Goal: Task Accomplishment & Management: Manage account settings

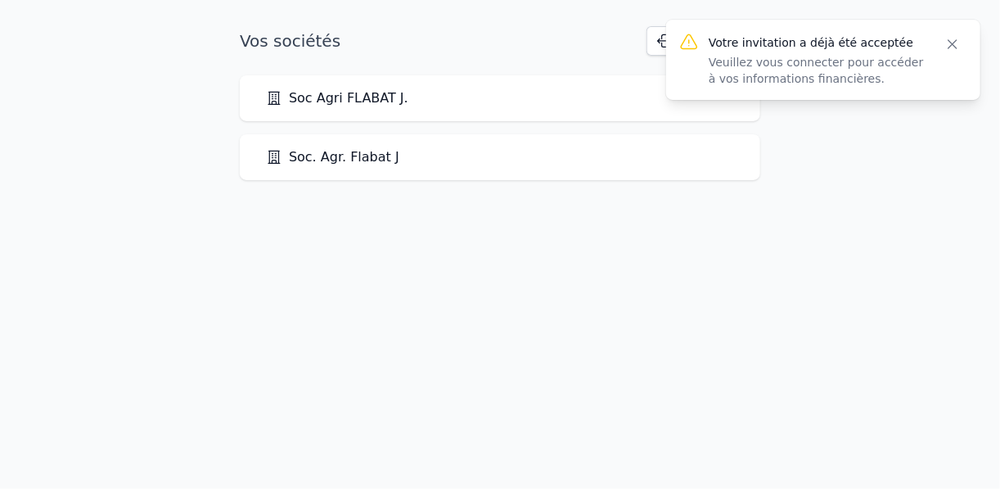
click at [954, 39] on icon "button" at bounding box center [953, 44] width 16 height 16
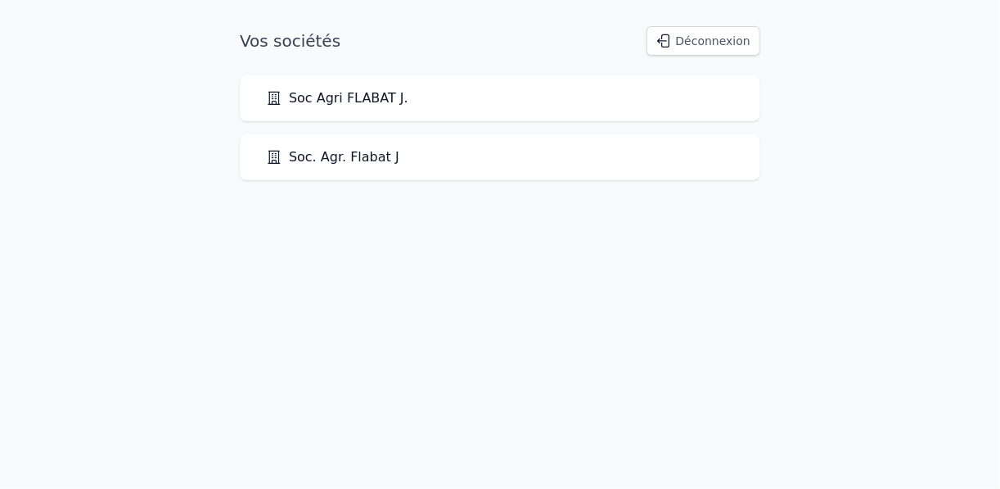
click at [324, 103] on link "Soc Agri FLABAT J." at bounding box center [337, 98] width 142 height 20
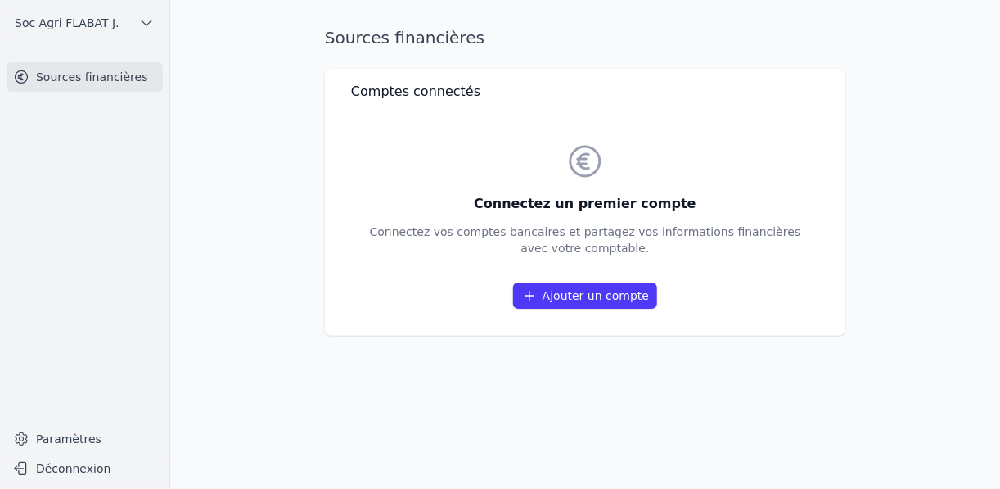
click at [594, 301] on link "Ajouter un compte" at bounding box center [585, 295] width 144 height 26
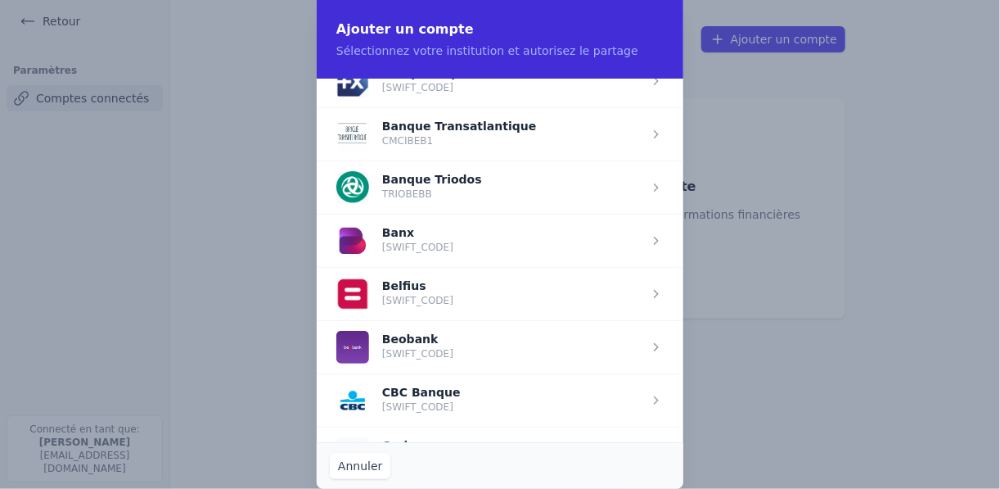
scroll to position [458, 0]
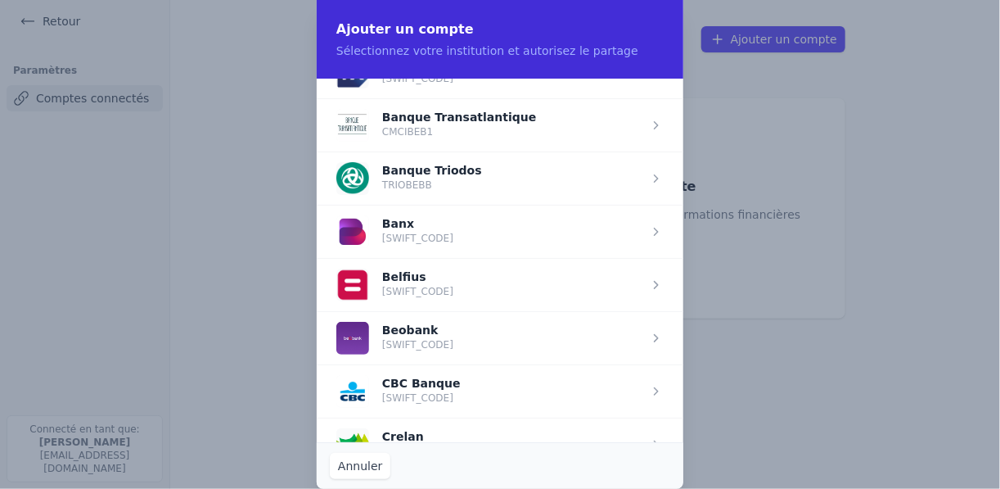
click at [417, 398] on span "button" at bounding box center [500, 390] width 367 height 53
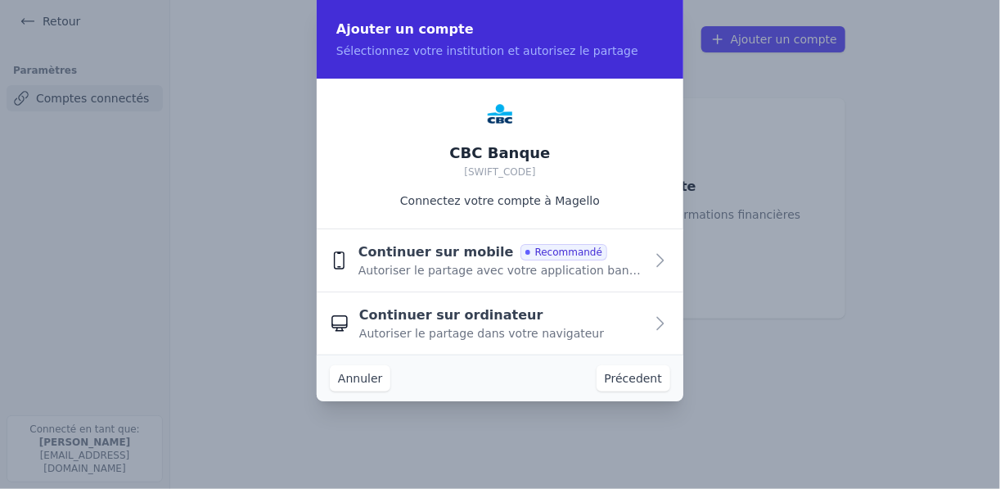
scroll to position [0, 0]
click at [436, 319] on span "Continuer sur ordinateur" at bounding box center [451, 316] width 184 height 20
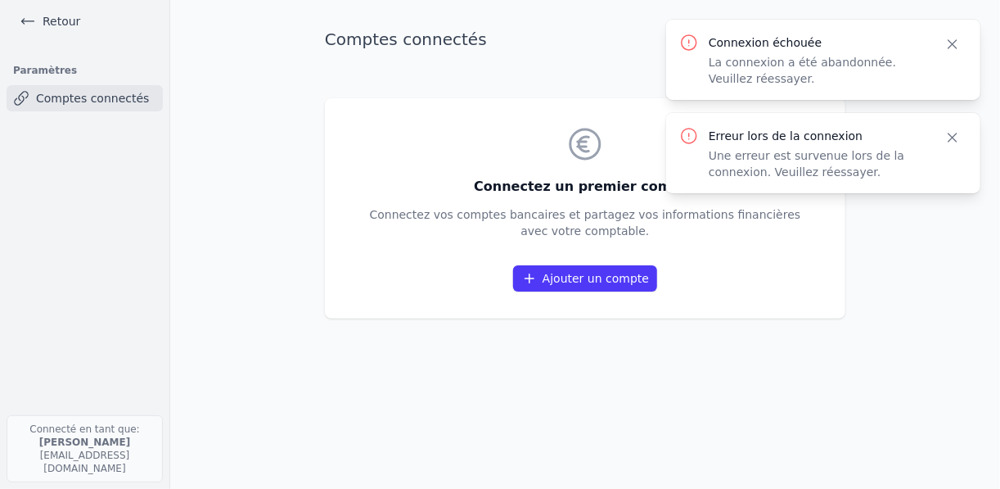
click at [604, 282] on link "Ajouter un compte" at bounding box center [585, 278] width 144 height 26
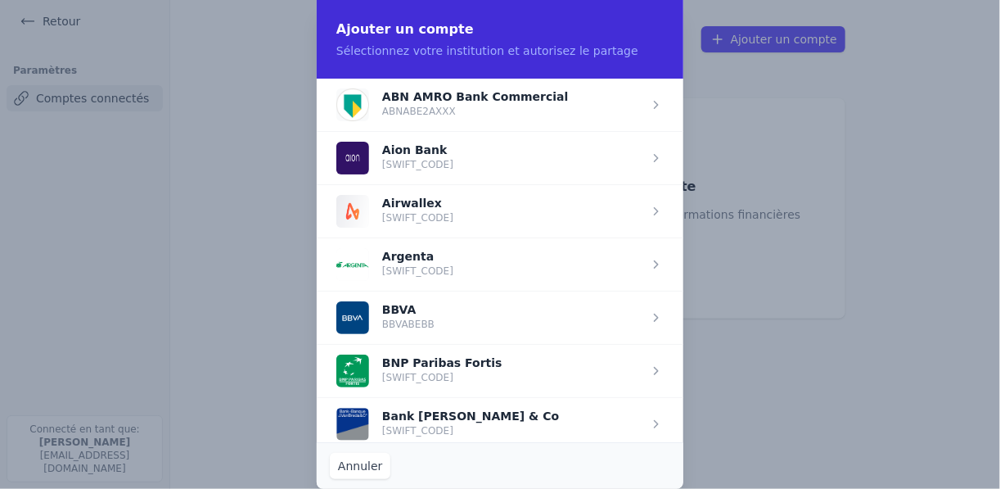
scroll to position [458, 0]
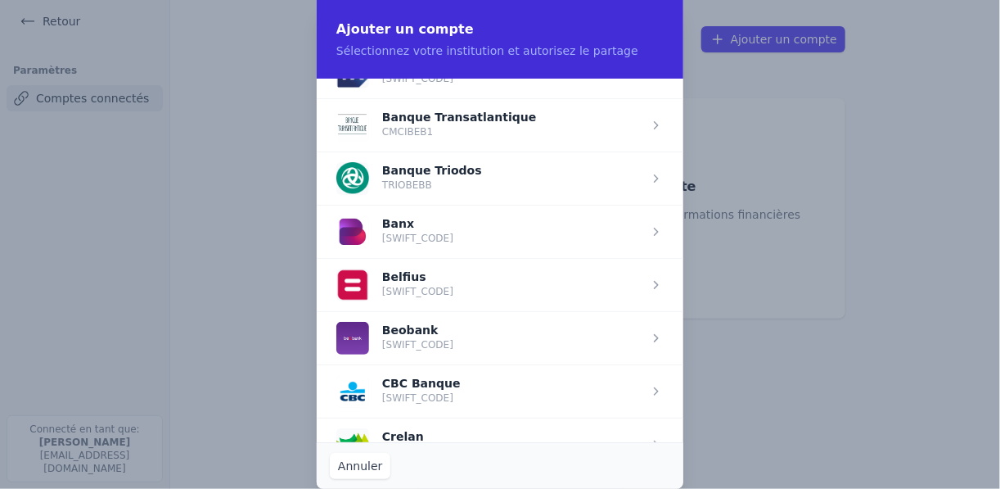
click at [400, 384] on span "button" at bounding box center [500, 390] width 367 height 53
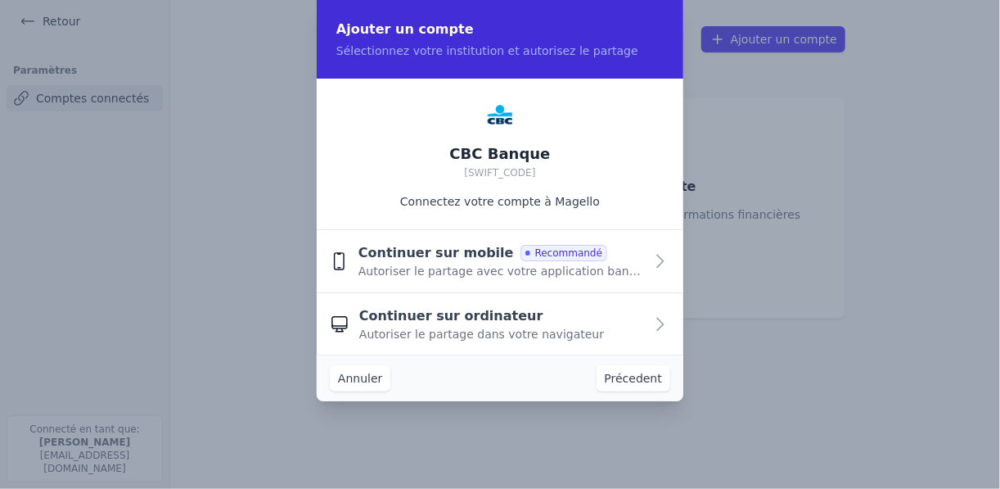
click at [413, 326] on span "Autoriser le partage dans votre navigateur" at bounding box center [481, 334] width 245 height 16
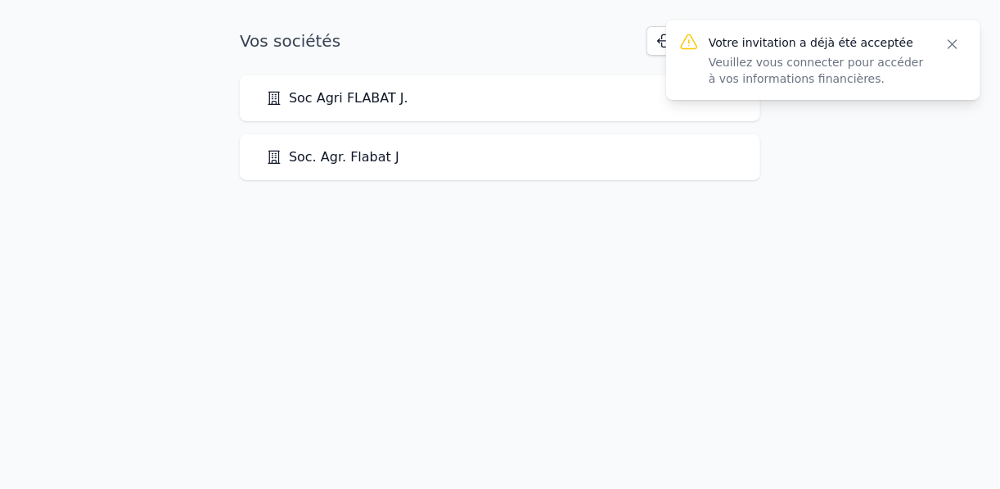
click at [345, 155] on link "Soc. Agr. Flabat J" at bounding box center [332, 157] width 133 height 20
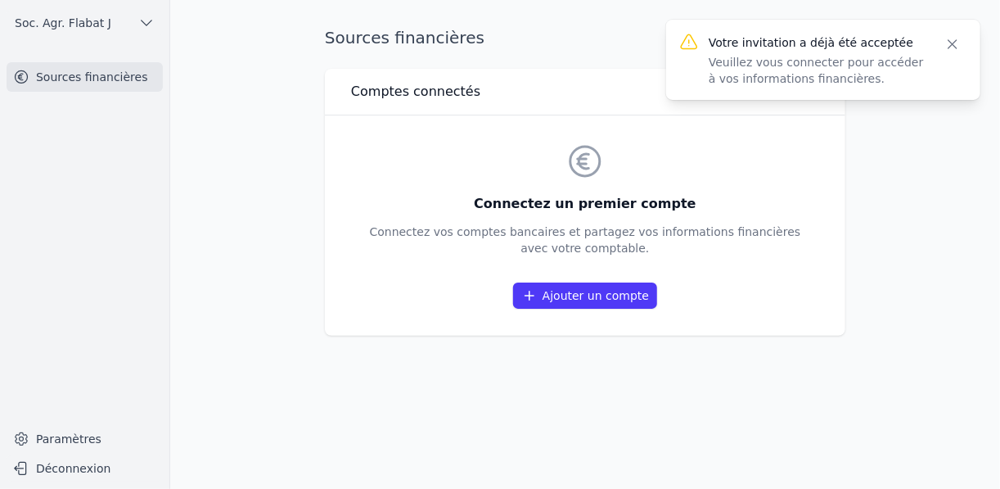
click at [561, 291] on link "Ajouter un compte" at bounding box center [585, 295] width 144 height 26
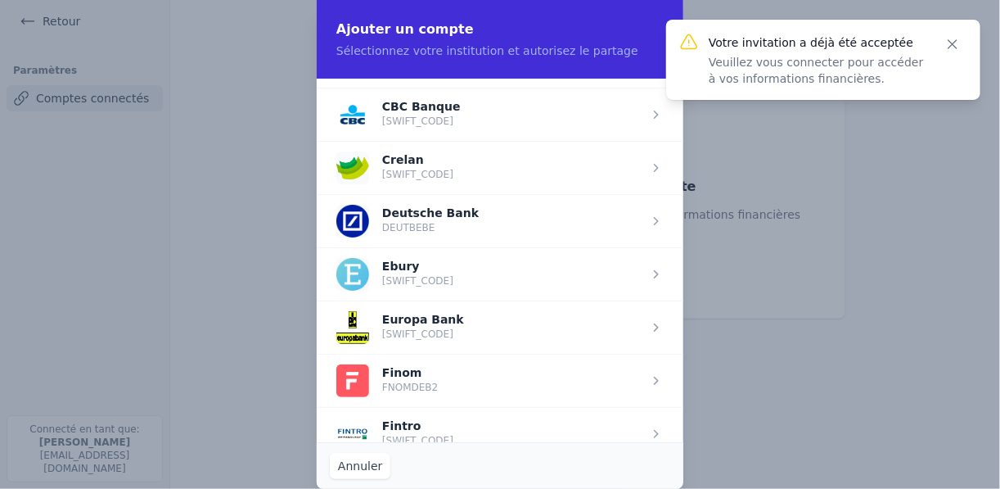
scroll to position [720, 0]
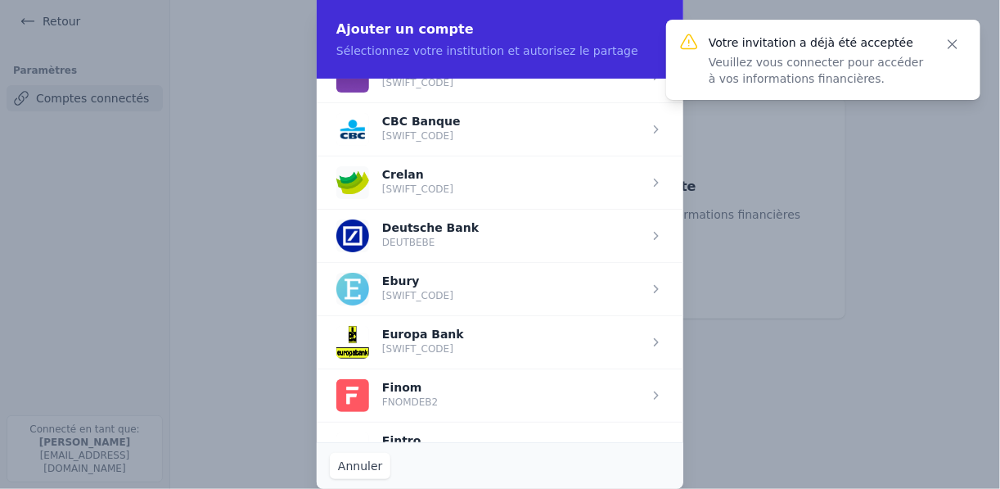
click at [405, 129] on span "button" at bounding box center [500, 128] width 367 height 53
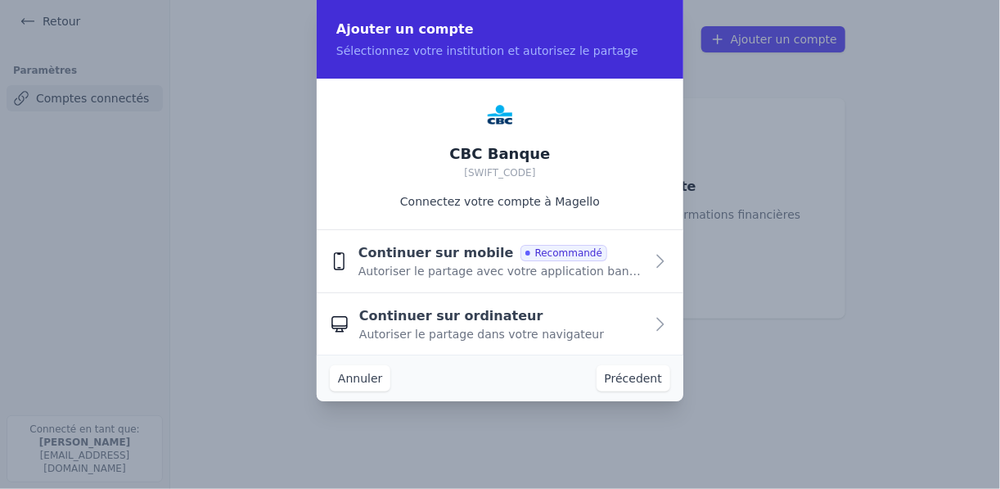
click at [620, 252] on div "Continuer sur mobile Recommandé Autoriser le partage avec votre application ban…" at bounding box center [501, 261] width 286 height 36
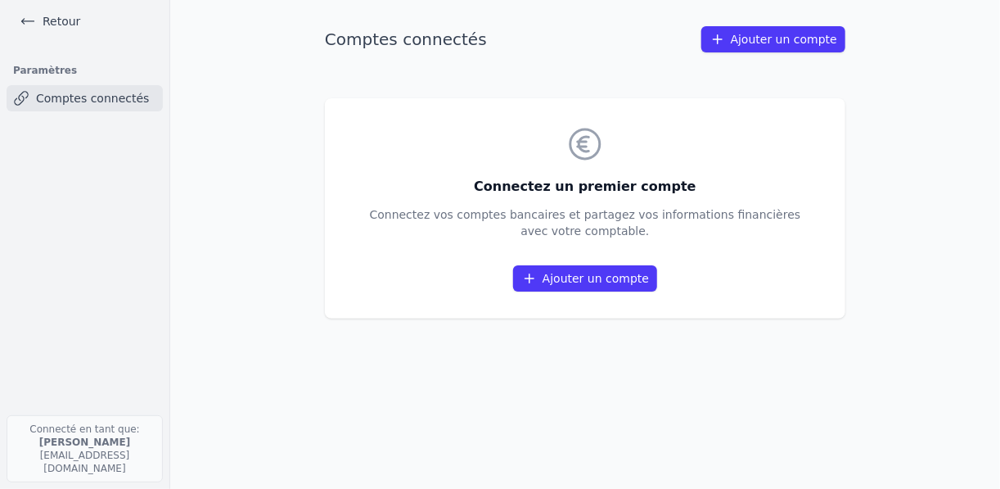
click at [33, 15] on icon at bounding box center [28, 21] width 16 height 16
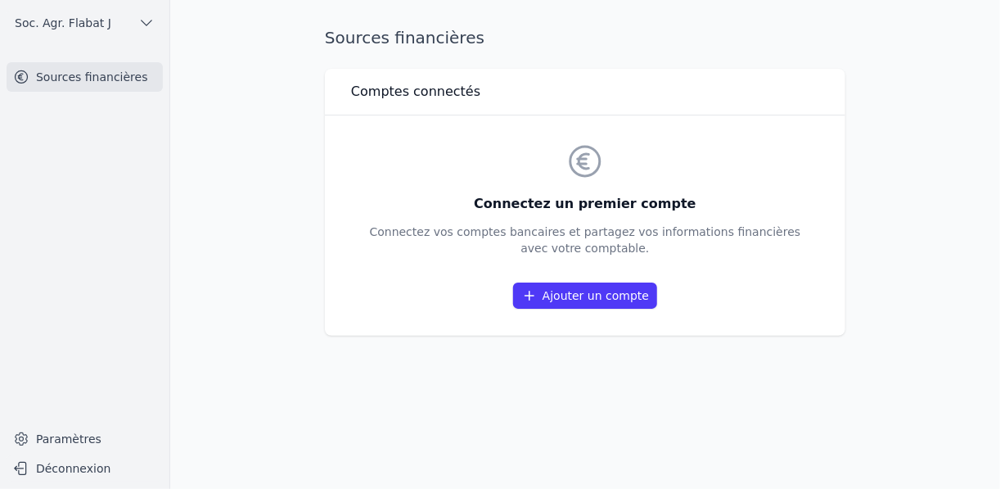
click at [150, 28] on icon "button" at bounding box center [146, 23] width 16 height 16
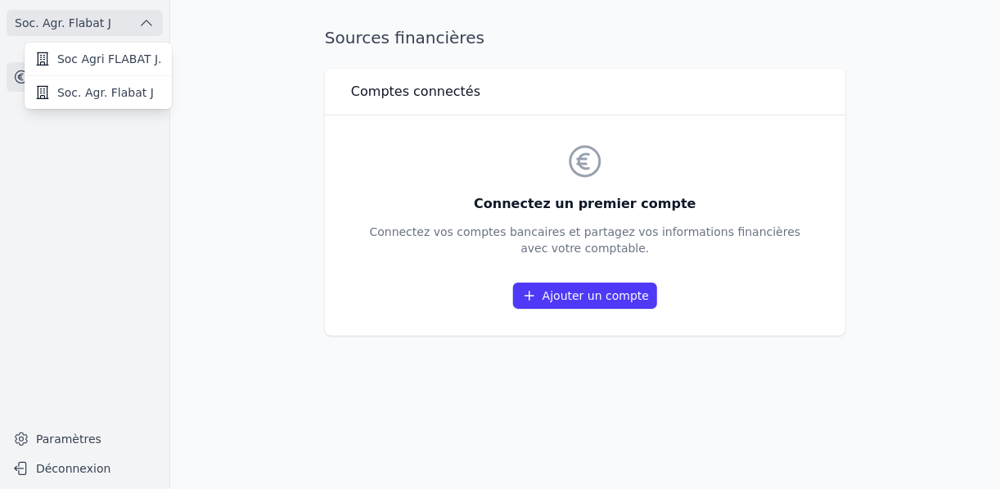
click at [92, 56] on span "Soc Agri FLABAT J." at bounding box center [109, 59] width 105 height 16
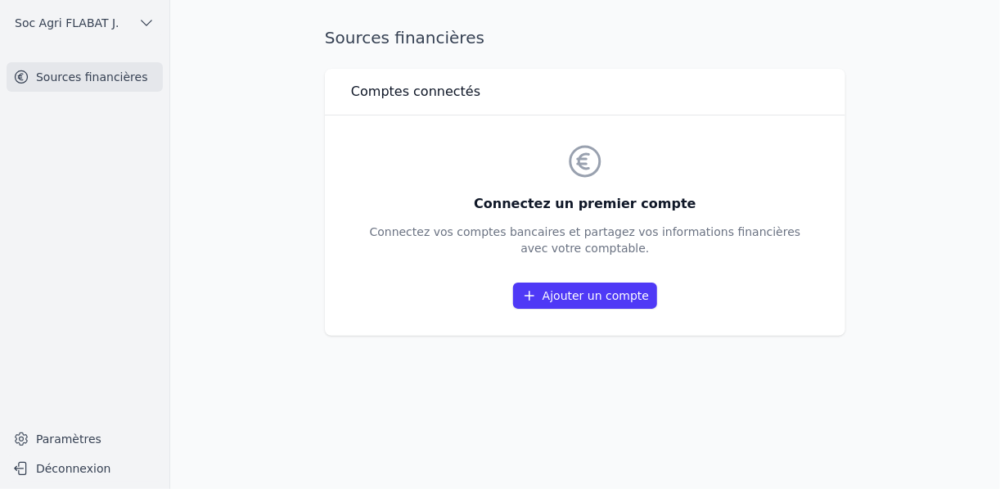
click at [143, 26] on icon "button" at bounding box center [146, 23] width 16 height 16
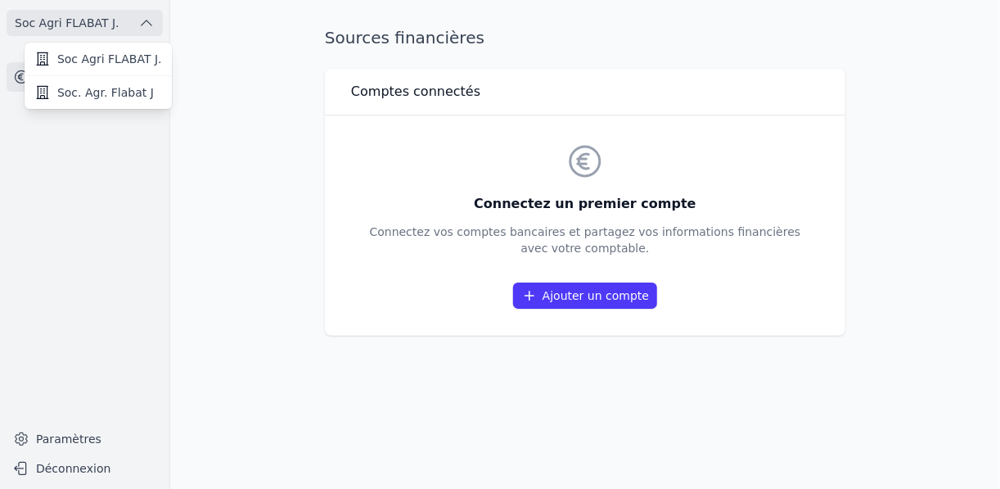
click at [210, 55] on div at bounding box center [500, 244] width 1000 height 489
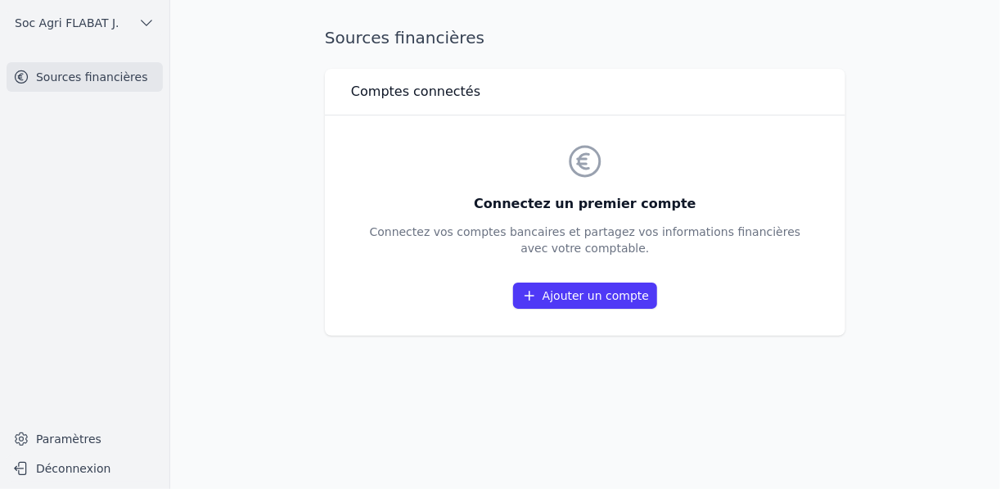
click at [157, 32] on button "Soc Agri FLABAT J." at bounding box center [85, 23] width 156 height 26
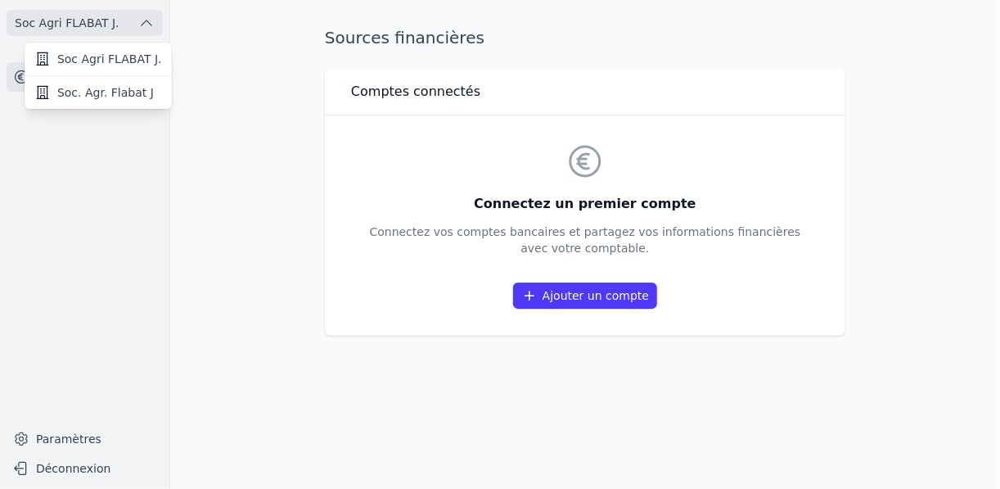
click at [118, 65] on span "Soc Agri FLABAT J." at bounding box center [109, 59] width 105 height 16
